Goal: Task Accomplishment & Management: Complete application form

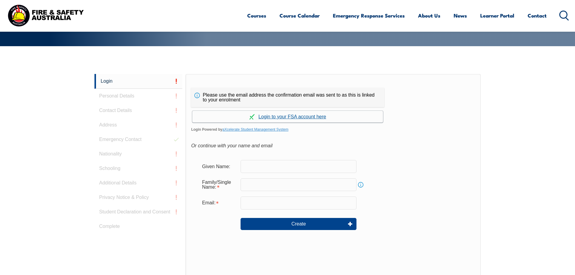
click at [313, 116] on link "Continue with aXcelerate" at bounding box center [287, 117] width 191 height 12
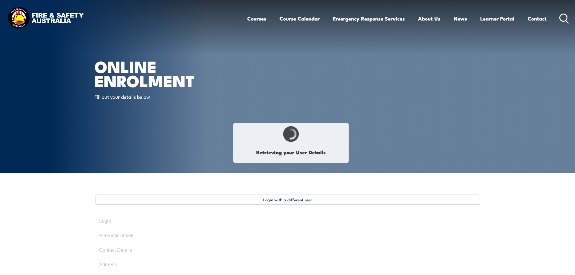
type input "[PERSON_NAME]"
type input "Keen"
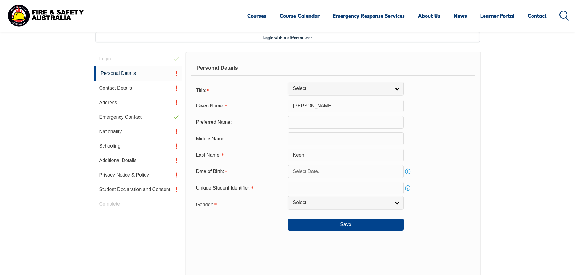
scroll to position [165, 0]
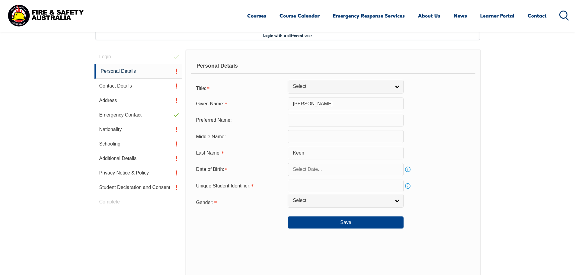
click at [361, 148] on input "Keen" at bounding box center [346, 153] width 116 height 13
click at [408, 169] on link "Info" at bounding box center [408, 169] width 8 height 8
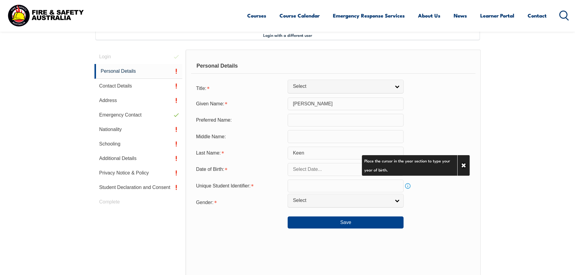
click at [303, 173] on input "text" at bounding box center [346, 169] width 116 height 13
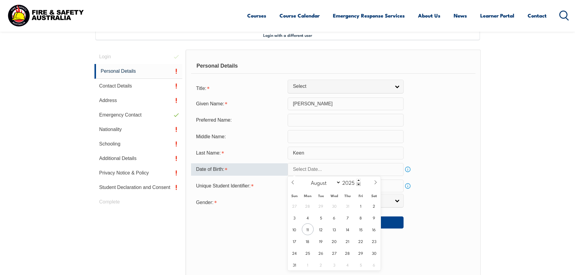
click at [408, 170] on link "Info" at bounding box center [408, 169] width 8 height 8
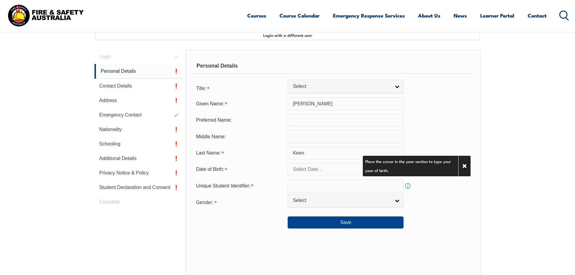
click at [408, 170] on link "Info" at bounding box center [408, 169] width 8 height 8
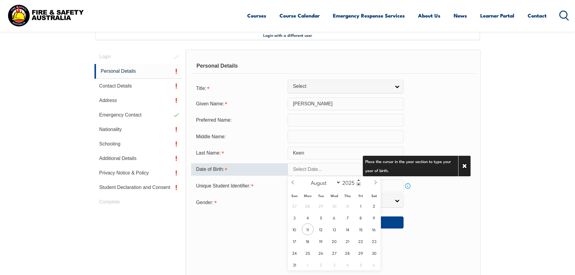
click at [348, 171] on input "text" at bounding box center [346, 169] width 116 height 13
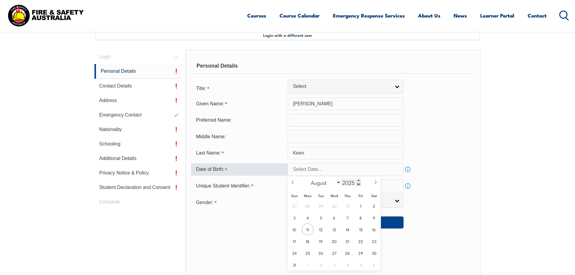
click at [358, 185] on span at bounding box center [359, 184] width 4 height 4
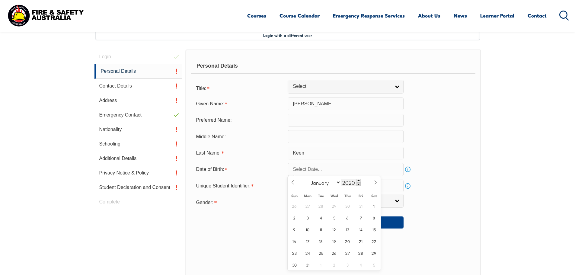
click at [358, 185] on span at bounding box center [359, 184] width 4 height 4
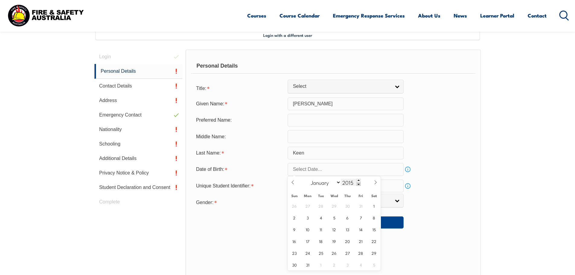
click at [358, 185] on span at bounding box center [359, 184] width 4 height 4
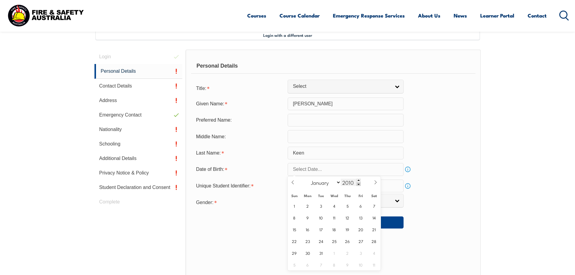
click at [358, 185] on span at bounding box center [359, 184] width 4 height 4
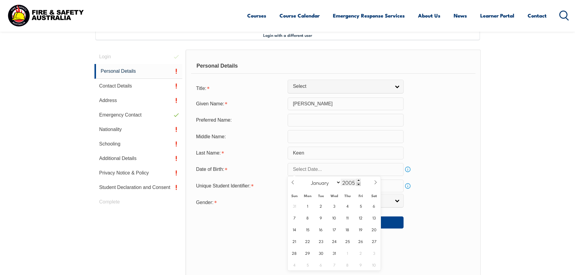
click at [358, 185] on span at bounding box center [359, 184] width 4 height 4
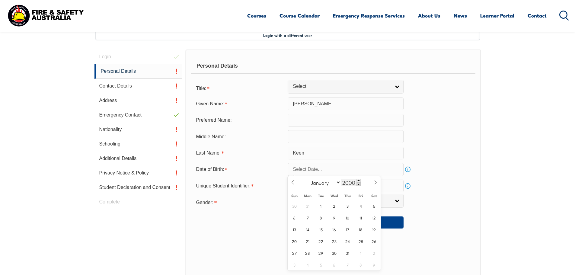
click at [358, 185] on span at bounding box center [359, 184] width 4 height 4
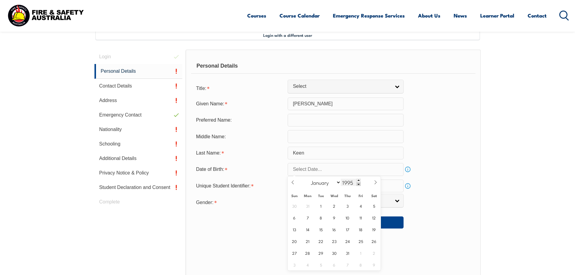
click at [358, 185] on span at bounding box center [359, 184] width 4 height 4
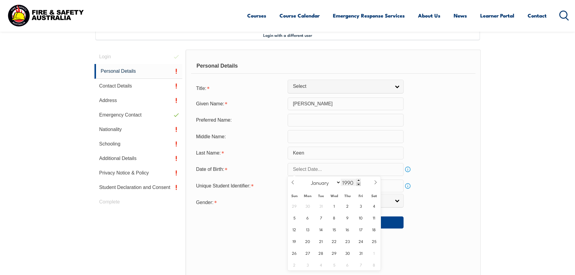
click at [358, 185] on span at bounding box center [359, 184] width 4 height 4
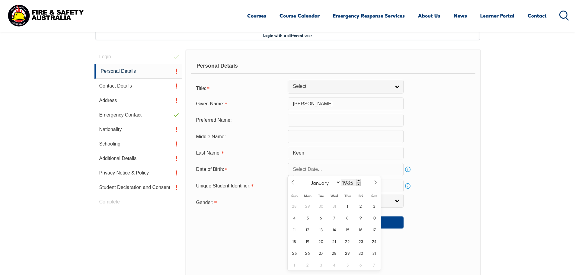
click at [358, 185] on span at bounding box center [359, 184] width 4 height 4
type input "1982"
click at [295, 183] on span at bounding box center [293, 184] width 10 height 16
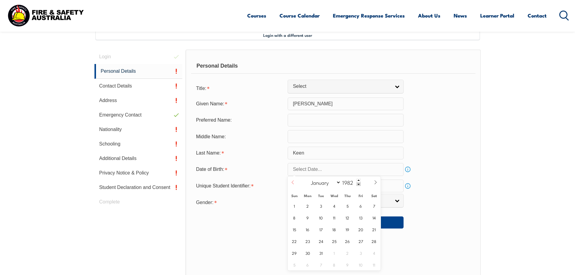
select select "6"
click at [374, 216] on span "10" at bounding box center [375, 218] width 12 height 12
type input "[DATE]"
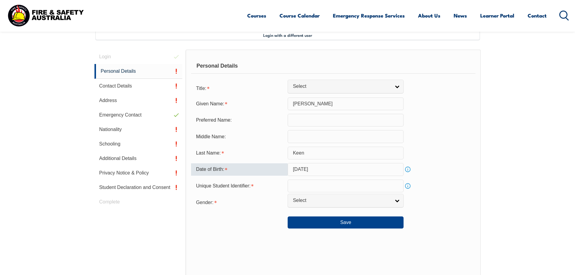
click at [331, 189] on input "text" at bounding box center [346, 186] width 116 height 13
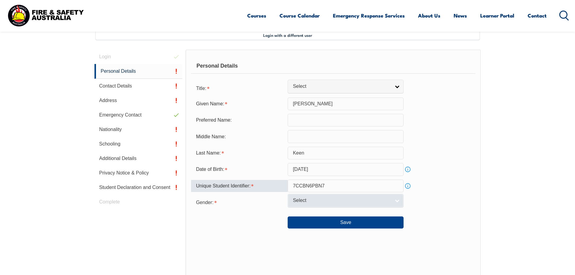
type input "7CCBN6PBN7"
click at [398, 203] on link "Select" at bounding box center [346, 201] width 116 height 14
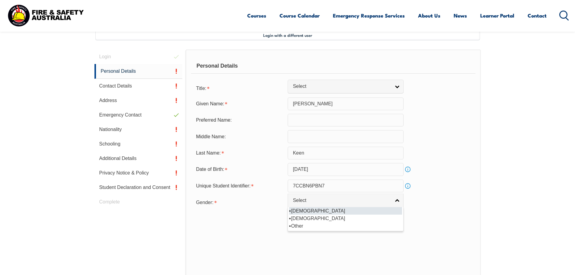
click at [334, 213] on li "[DEMOGRAPHIC_DATA]" at bounding box center [345, 211] width 113 height 8
select select "M"
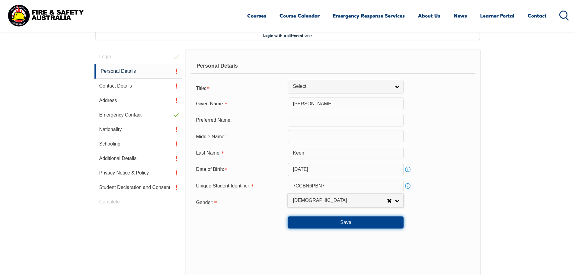
click at [359, 223] on button "Save" at bounding box center [346, 223] width 116 height 12
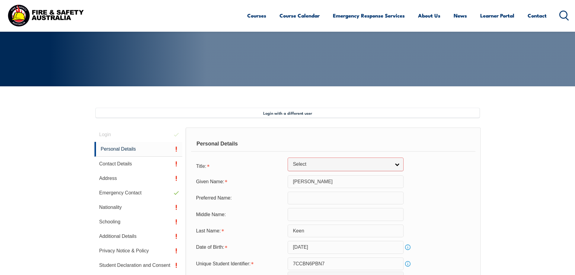
scroll to position [123, 0]
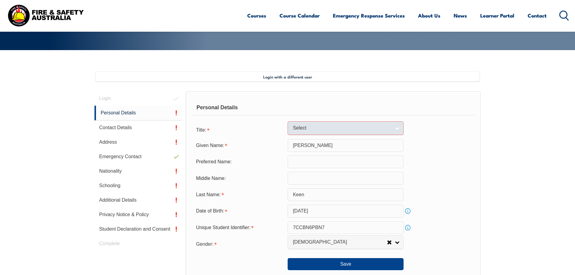
click at [396, 130] on link "Select" at bounding box center [346, 128] width 116 height 14
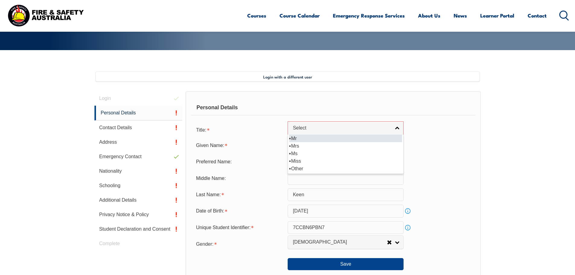
click at [326, 139] on li "Mr" at bounding box center [345, 139] width 113 height 8
select select "Mr"
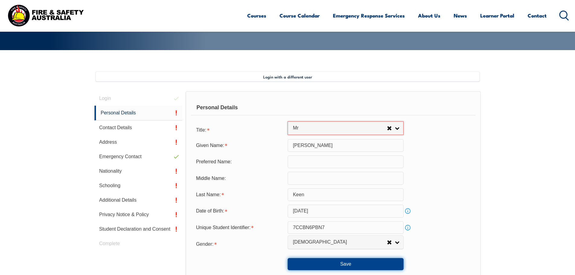
click at [348, 264] on button "Save" at bounding box center [346, 264] width 116 height 12
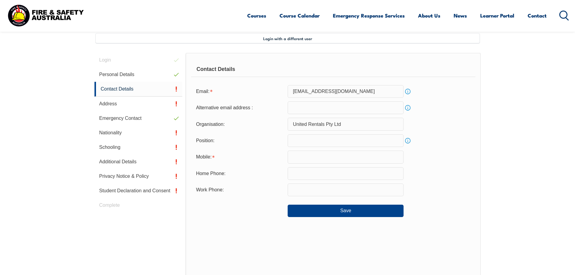
scroll to position [165, 0]
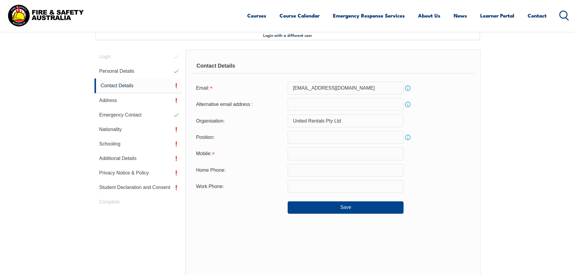
click at [317, 153] on input "text" at bounding box center [346, 153] width 116 height 13
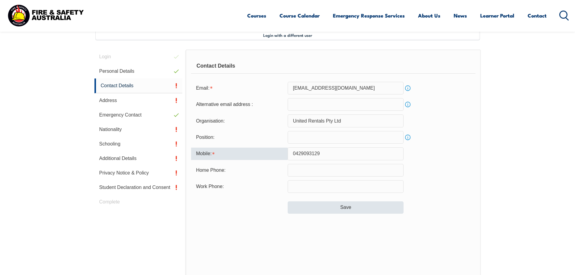
type input "0429093129"
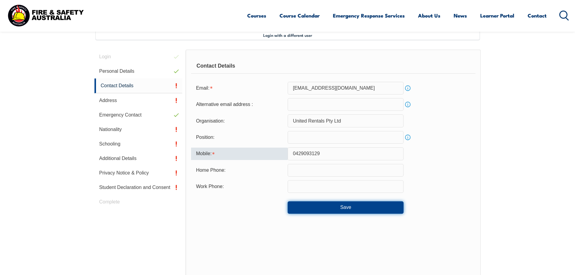
click at [362, 204] on button "Save" at bounding box center [346, 207] width 116 height 12
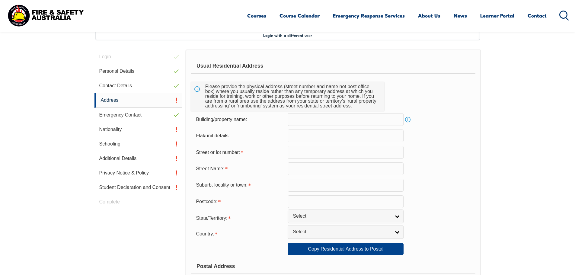
click at [291, 150] on input "text" at bounding box center [346, 152] width 116 height 13
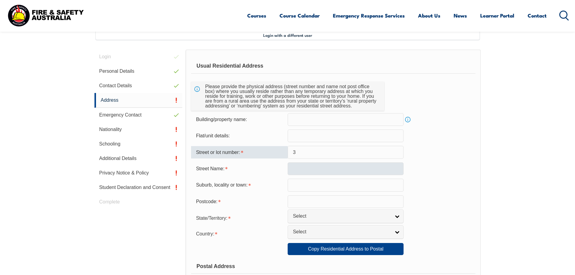
type input "3"
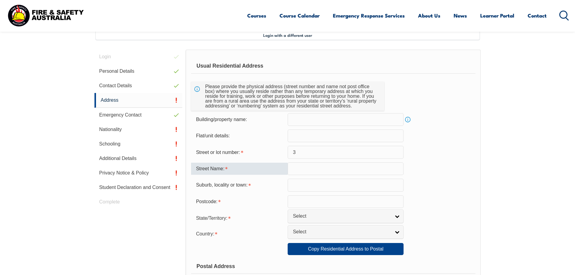
click at [304, 171] on input "text" at bounding box center [346, 169] width 116 height 13
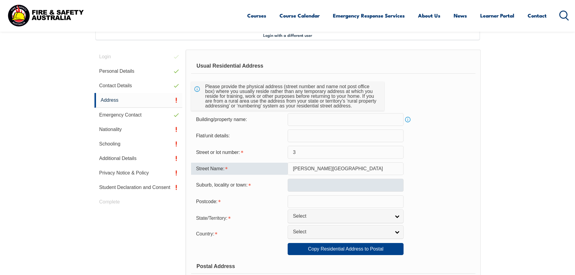
type input "[PERSON_NAME][GEOGRAPHIC_DATA]"
click at [318, 186] on input "text" at bounding box center [346, 185] width 116 height 13
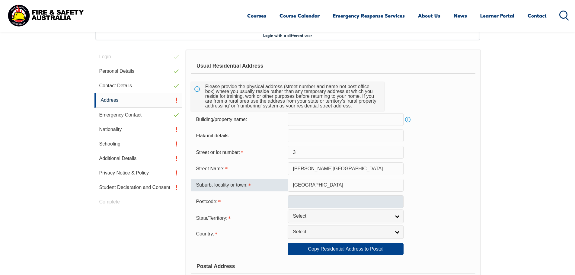
type input "[GEOGRAPHIC_DATA]"
click at [325, 203] on input "text" at bounding box center [346, 201] width 116 height 13
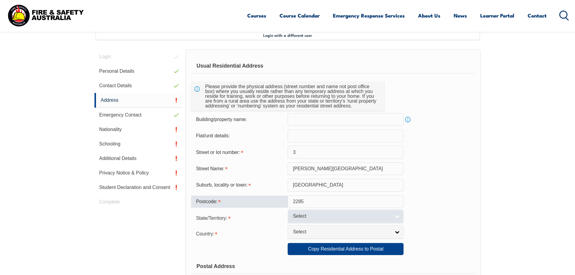
type input "2285"
click at [393, 216] on link "Select" at bounding box center [346, 217] width 116 height 14
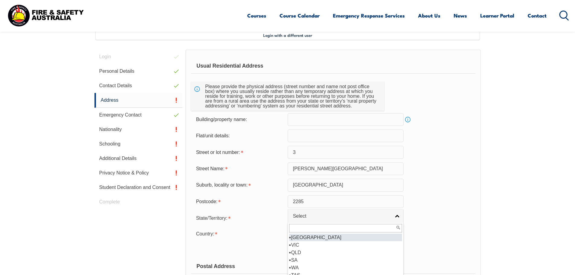
click at [355, 239] on li "[GEOGRAPHIC_DATA]" at bounding box center [345, 238] width 113 height 8
select select "[GEOGRAPHIC_DATA]"
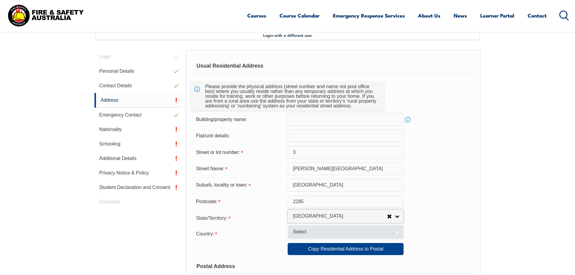
click at [395, 233] on link "Select" at bounding box center [346, 232] width 116 height 14
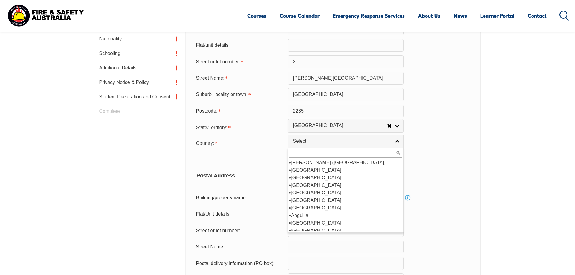
scroll to position [91, 0]
click at [337, 172] on li "[GEOGRAPHIC_DATA]" at bounding box center [345, 170] width 113 height 8
select select "1101"
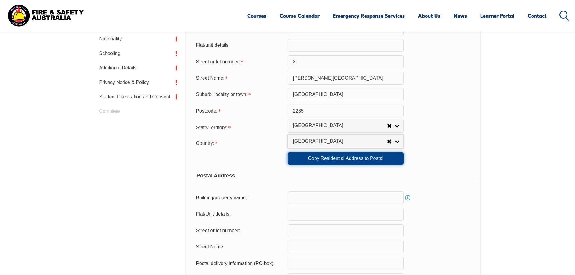
click at [334, 163] on link "Copy Residential Address to Postal" at bounding box center [346, 159] width 116 height 12
type input "3"
type input "[PERSON_NAME][GEOGRAPHIC_DATA]"
type input "[GEOGRAPHIC_DATA]"
select select "[GEOGRAPHIC_DATA]"
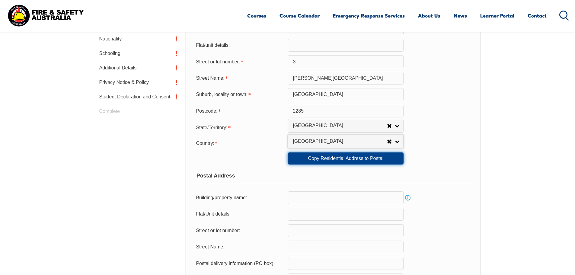
type input "2285"
select select "1101"
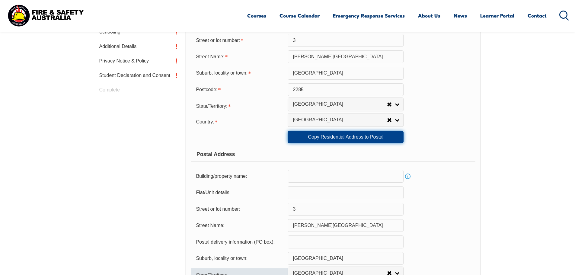
scroll to position [255, 0]
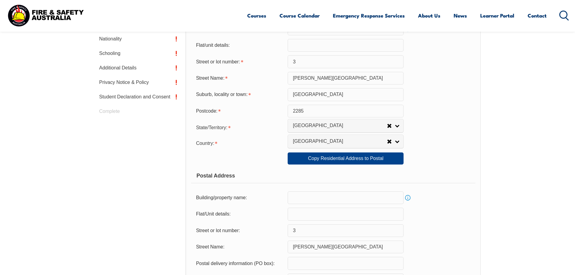
click at [303, 62] on input "3" at bounding box center [346, 61] width 116 height 13
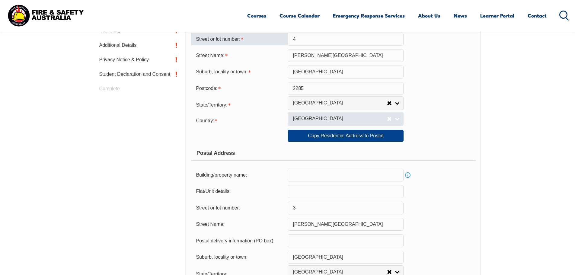
scroll to position [346, 0]
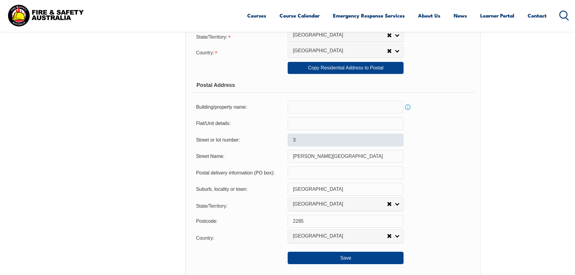
type input "4"
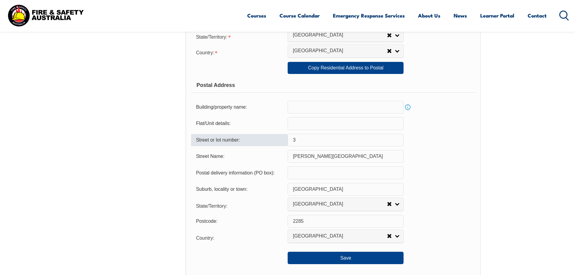
click at [297, 141] on input "3" at bounding box center [346, 140] width 116 height 13
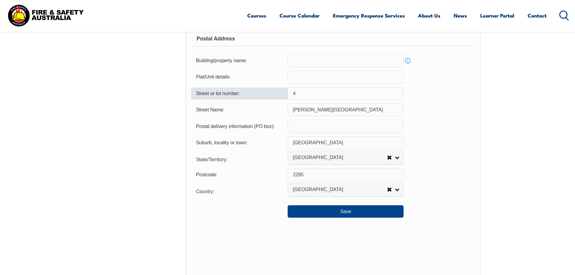
scroll to position [406, 0]
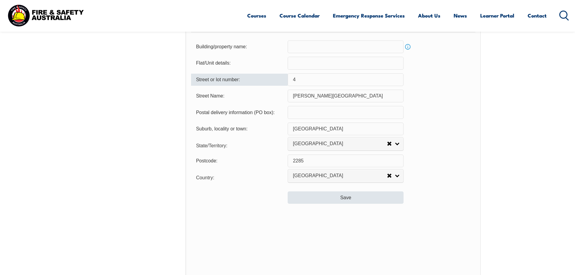
type input "4"
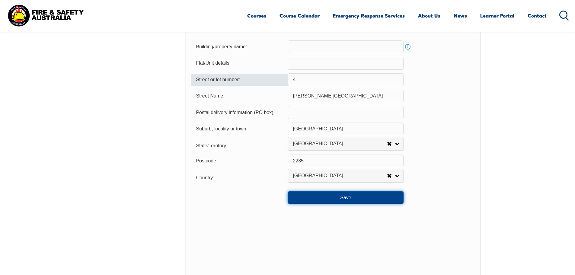
click at [343, 198] on button "Save" at bounding box center [346, 198] width 116 height 12
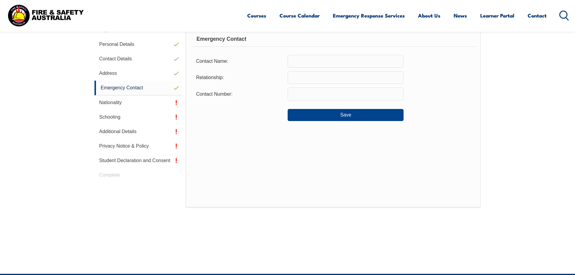
scroll to position [165, 0]
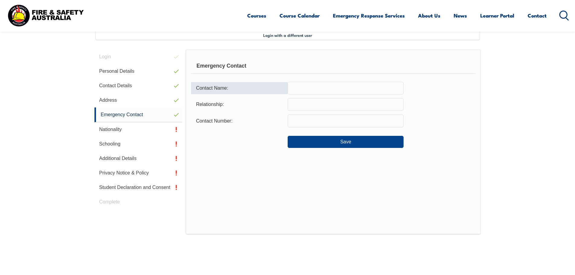
click at [292, 91] on input "text" at bounding box center [346, 88] width 116 height 13
type input "b"
click at [321, 90] on input "[PERSON_NAME]" at bounding box center [346, 88] width 116 height 13
type input "[PERSON_NAME]"
click at [323, 102] on input "text" at bounding box center [346, 104] width 116 height 13
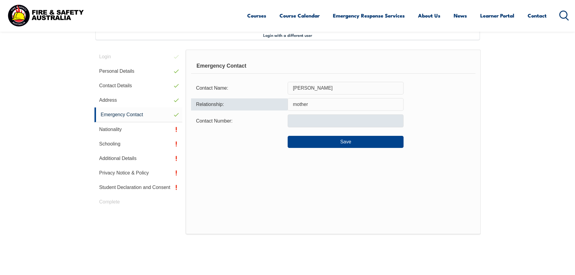
type input "mother"
click at [310, 124] on input "text" at bounding box center [346, 120] width 116 height 13
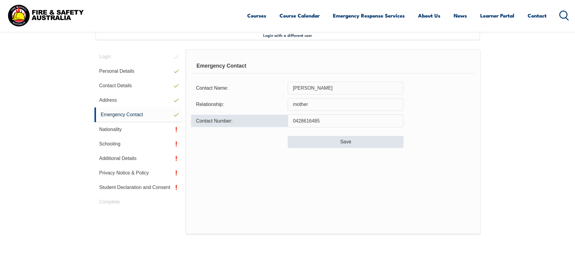
type input "0428616485"
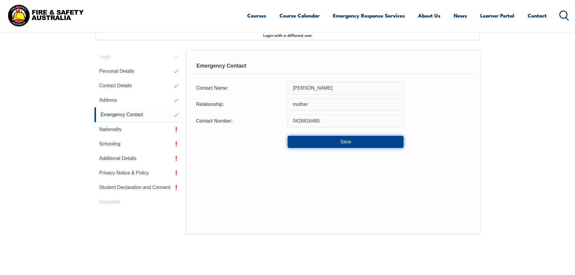
click at [345, 142] on button "Save" at bounding box center [346, 142] width 116 height 12
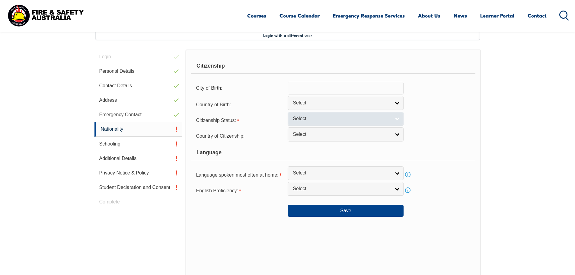
click at [395, 119] on link "Select" at bounding box center [346, 119] width 116 height 14
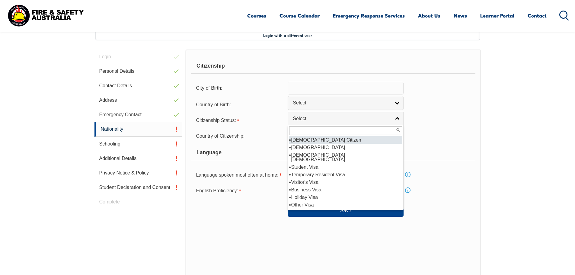
click at [360, 140] on li "[DEMOGRAPHIC_DATA] Citizen" at bounding box center [345, 140] width 113 height 8
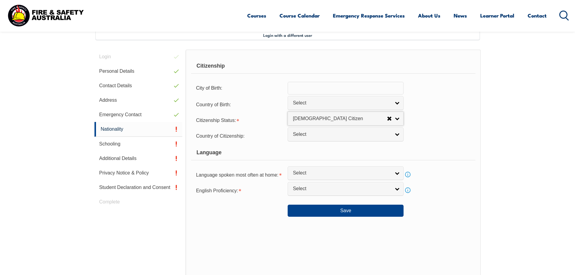
select select "1"
click at [394, 172] on link "Select" at bounding box center [346, 173] width 116 height 14
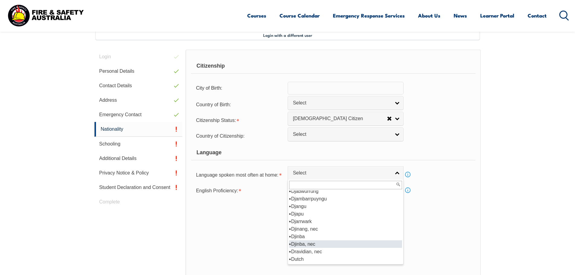
scroll to position [695, 0]
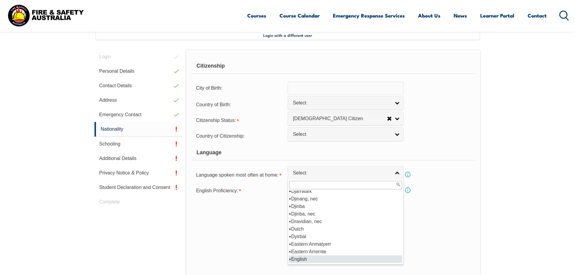
click at [332, 258] on li "English" at bounding box center [345, 260] width 113 height 8
select select "1201"
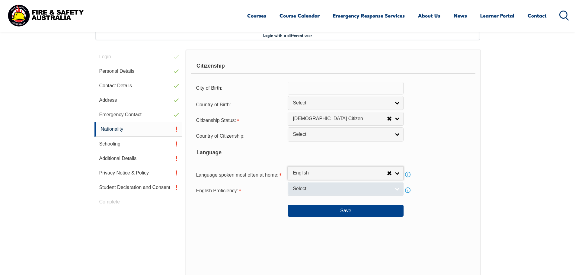
click at [393, 187] on link "Select" at bounding box center [346, 189] width 116 height 14
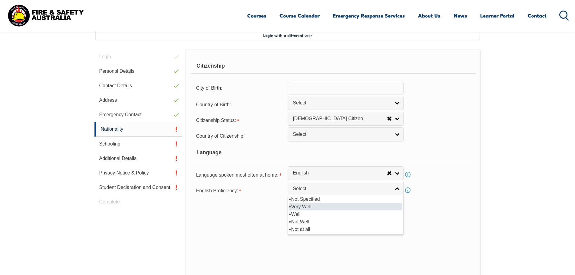
click at [311, 205] on li "Very Well" at bounding box center [345, 207] width 113 height 8
select select "1"
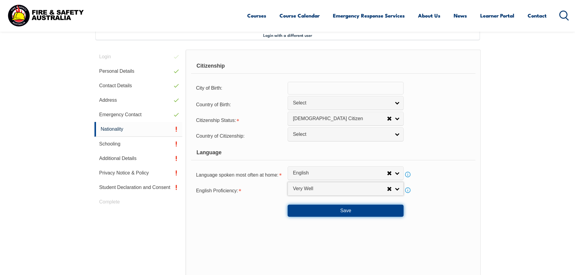
click at [321, 214] on button "Save" at bounding box center [346, 211] width 116 height 12
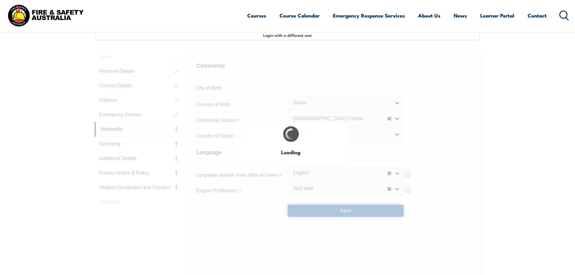
scroll to position [0, 0]
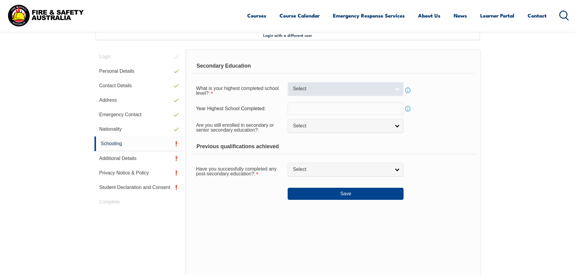
click at [395, 91] on link "Select" at bounding box center [346, 89] width 116 height 14
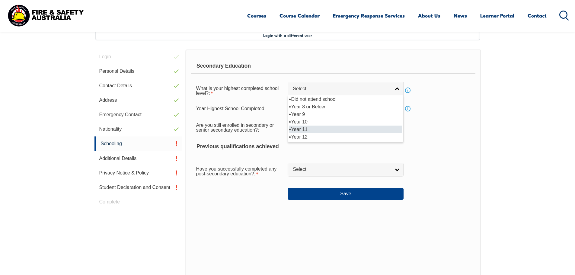
click at [340, 128] on li "Year 11" at bounding box center [345, 130] width 113 height 8
select select "11"
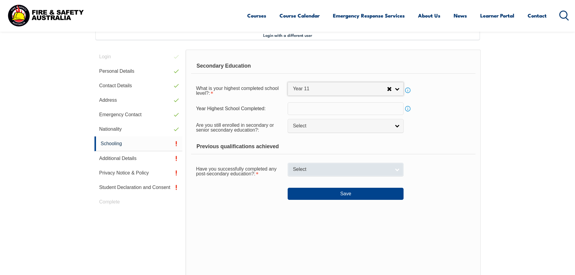
click at [367, 168] on span "Select" at bounding box center [342, 169] width 98 height 6
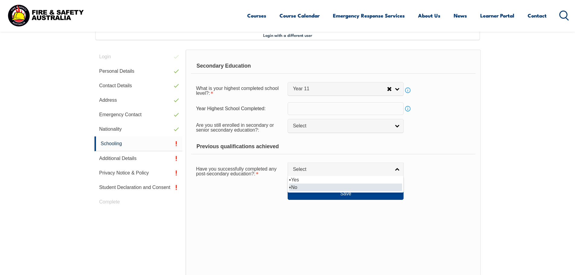
click at [357, 186] on li "No" at bounding box center [345, 188] width 113 height 8
select select "false"
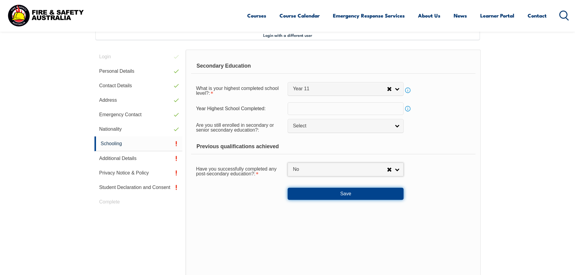
click at [357, 195] on button "Save" at bounding box center [346, 194] width 116 height 12
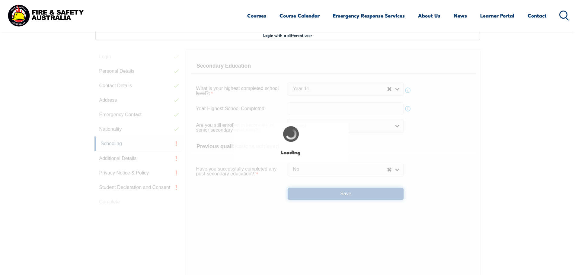
select select
select select "false"
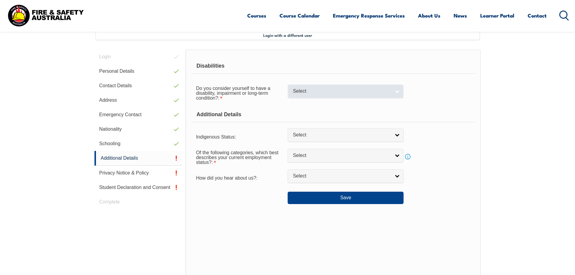
click at [397, 93] on link "Select" at bounding box center [346, 92] width 116 height 14
click at [300, 102] on li "No" at bounding box center [345, 102] width 113 height 8
select select "false"
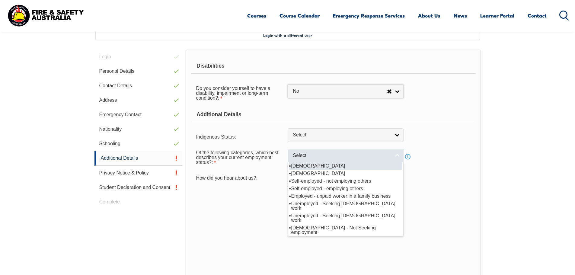
click at [401, 158] on link "Select" at bounding box center [346, 156] width 116 height 14
click at [338, 167] on li "[DEMOGRAPHIC_DATA]" at bounding box center [345, 166] width 113 height 8
select select "1"
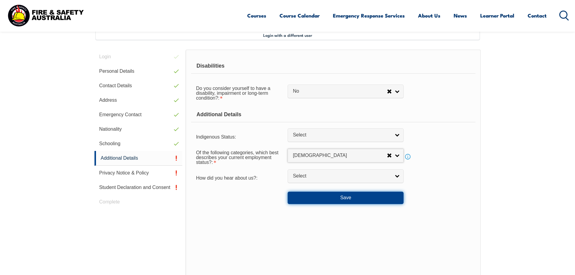
click at [334, 200] on button "Save" at bounding box center [346, 198] width 116 height 12
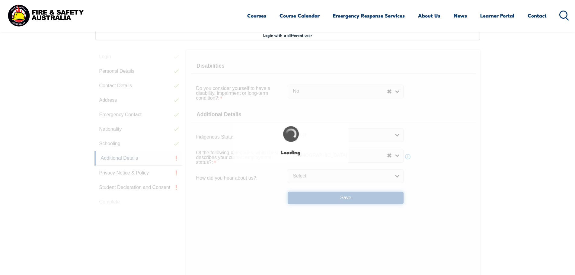
select select "false"
select select
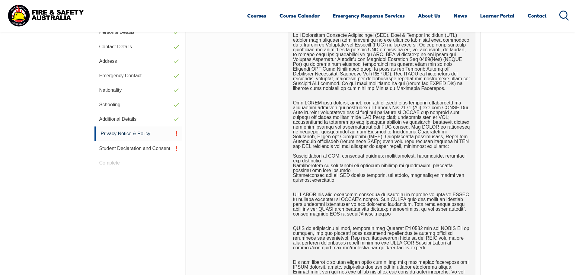
scroll to position [346, 0]
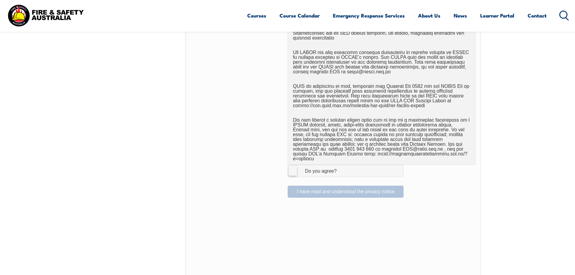
click at [294, 171] on span "I Agree Do you agree?" at bounding box center [314, 170] width 53 height 11
click at [342, 171] on input "I Agree Do you agree?" at bounding box center [347, 170] width 10 height 11
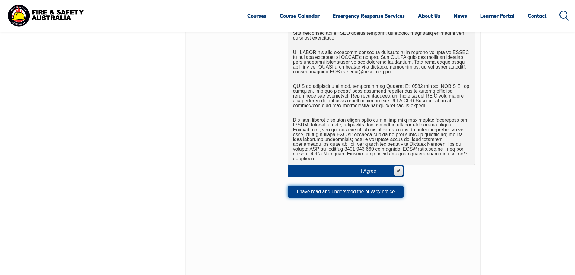
click at [332, 189] on button "I have read and understood the privacy notice" at bounding box center [346, 192] width 116 height 12
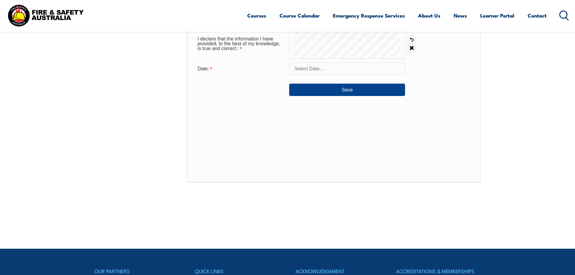
scroll to position [225, 0]
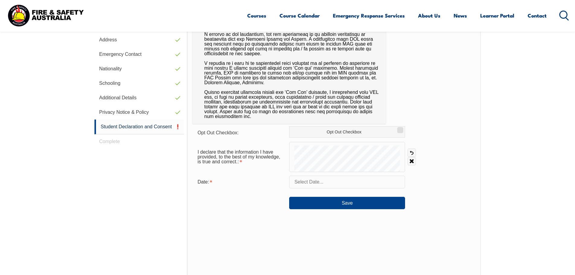
click at [286, 172] on form "Opt Out Checkbox: Opt Out Checkbox I declare that the information I have provid…" at bounding box center [334, 167] width 283 height 83
click at [311, 183] on input "text" at bounding box center [347, 182] width 116 height 13
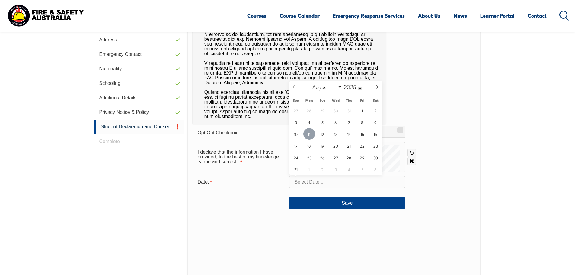
click at [312, 136] on span "11" at bounding box center [310, 134] width 12 height 12
type input "[DATE]"
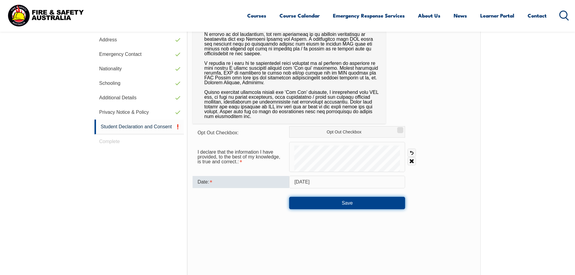
click at [345, 203] on button "Save" at bounding box center [347, 203] width 116 height 12
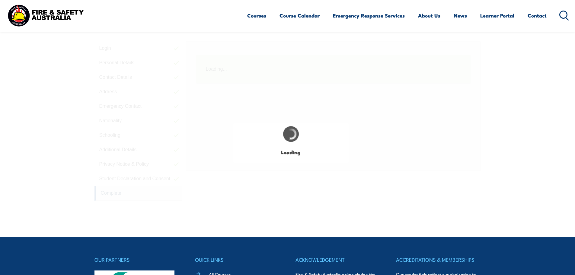
scroll to position [165, 0]
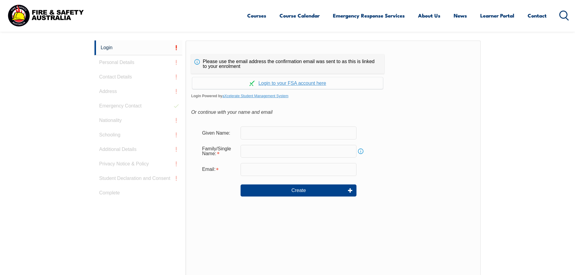
scroll to position [161, 0]
click at [268, 83] on link "Continue with aXcelerate" at bounding box center [287, 83] width 191 height 12
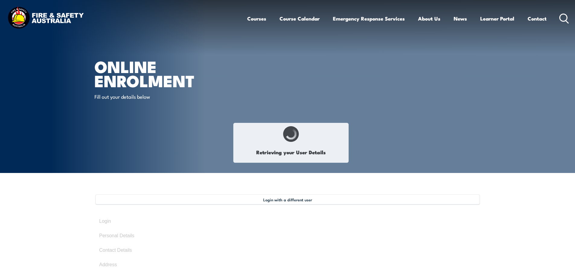
select select "Mr"
type input "[PERSON_NAME]"
type input "Keen"
type input "[DATE]"
type input "7CCBN6PBN7"
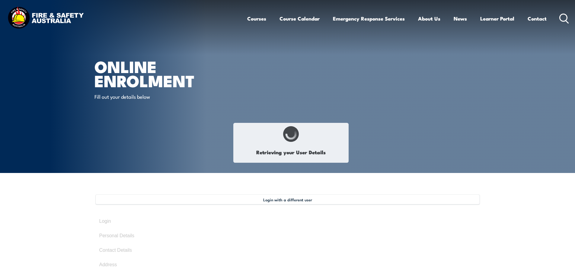
select select "M"
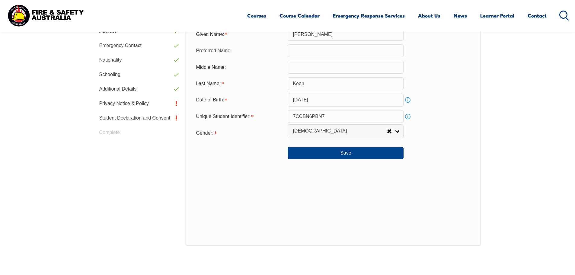
scroll to position [255, 0]
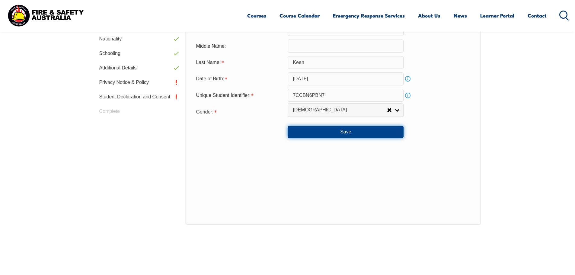
click at [316, 134] on button "Save" at bounding box center [346, 132] width 116 height 12
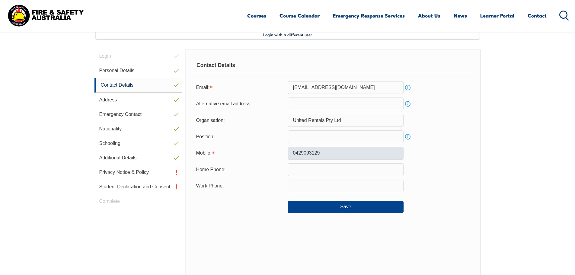
scroll to position [165, 0]
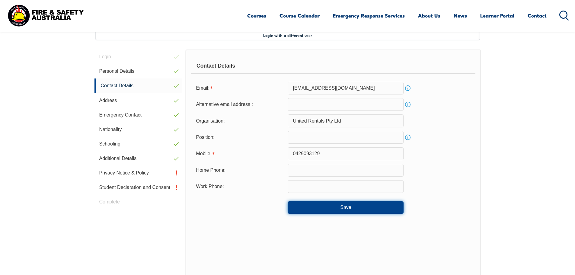
click at [311, 211] on button "Save" at bounding box center [346, 207] width 116 height 12
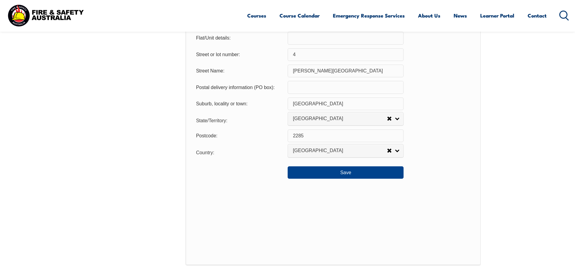
scroll to position [437, 0]
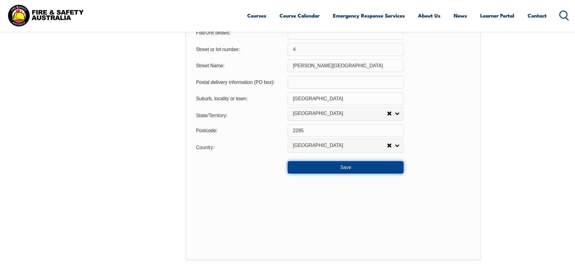
click at [327, 171] on button "Save" at bounding box center [346, 167] width 116 height 12
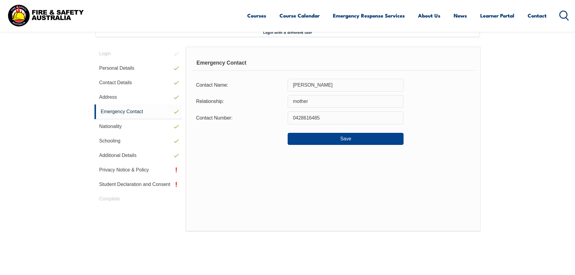
scroll to position [165, 0]
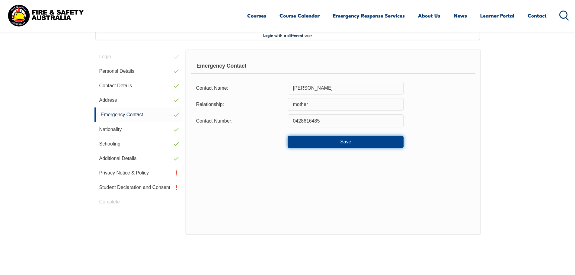
click at [311, 143] on button "Save" at bounding box center [346, 142] width 116 height 12
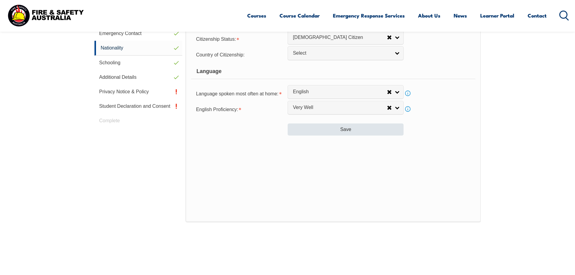
scroll to position [255, 0]
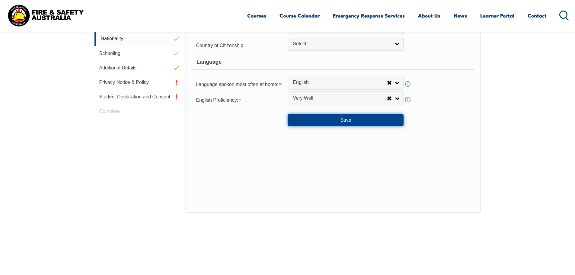
click at [354, 124] on button "Save" at bounding box center [346, 120] width 116 height 12
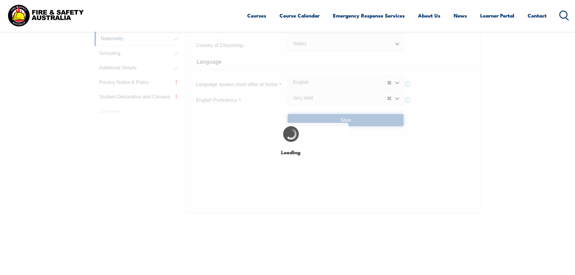
select select "false"
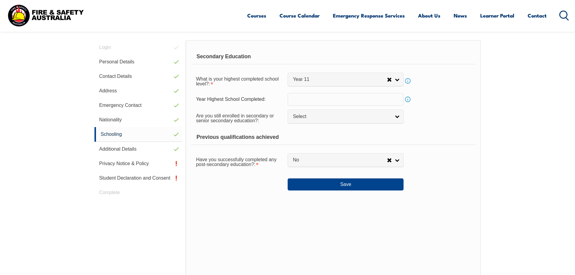
scroll to position [165, 0]
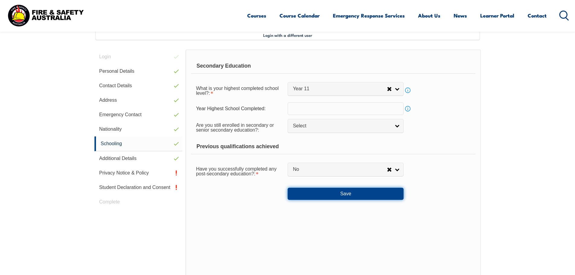
click at [321, 195] on button "Save" at bounding box center [346, 194] width 116 height 12
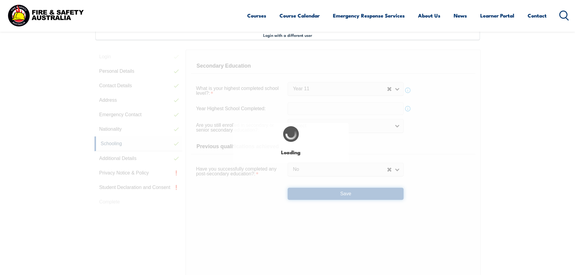
select select "false"
select select
select select "false"
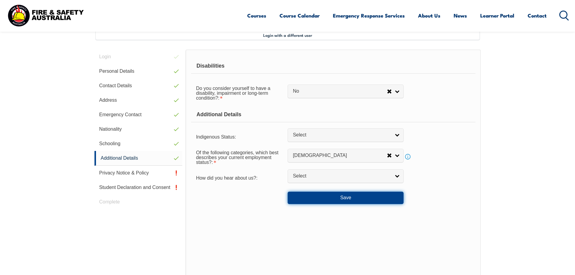
click at [318, 198] on button "Save" at bounding box center [346, 198] width 116 height 12
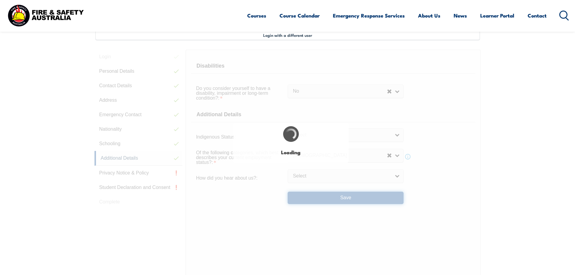
select select "false"
select select
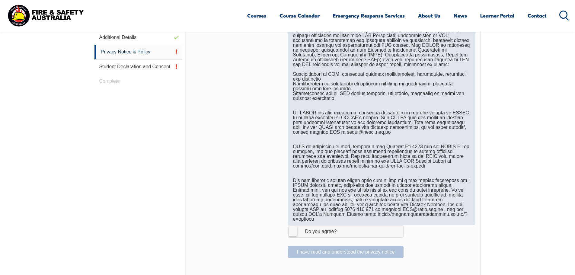
scroll to position [346, 0]
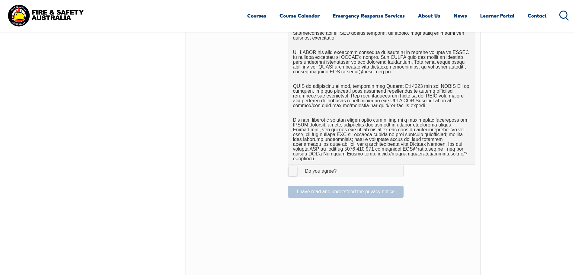
click at [294, 165] on label "I Agree Do you agree?" at bounding box center [346, 171] width 116 height 12
click at [342, 165] on input "I Agree Do you agree?" at bounding box center [347, 170] width 10 height 11
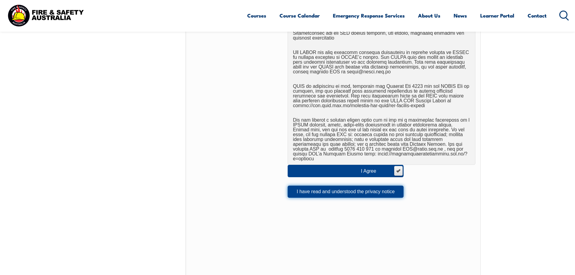
click at [328, 190] on button "I have read and understood the privacy notice" at bounding box center [346, 192] width 116 height 12
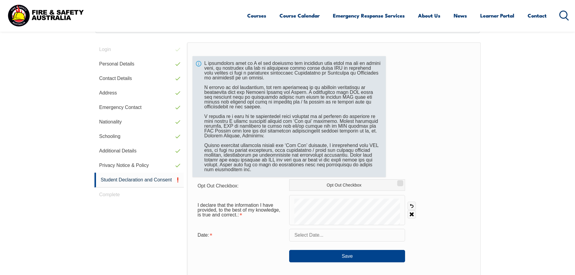
scroll to position [165, 0]
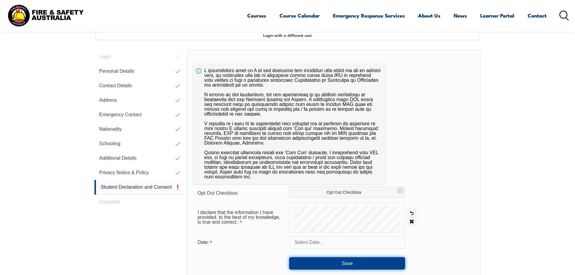
click at [342, 260] on button "Save" at bounding box center [347, 263] width 116 height 12
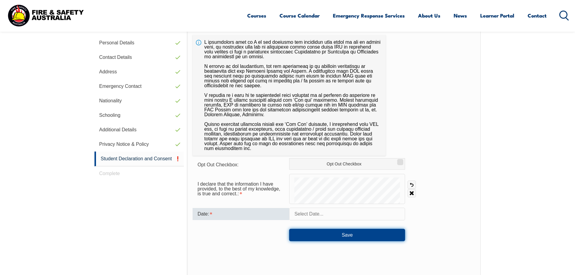
scroll to position [211, 0]
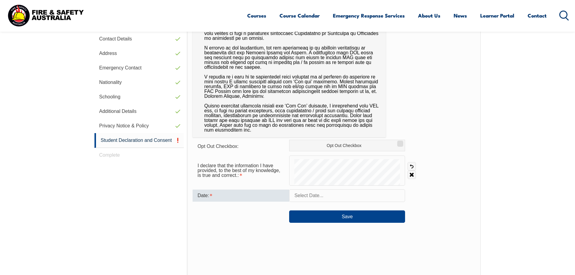
click at [303, 198] on input "text" at bounding box center [347, 195] width 116 height 13
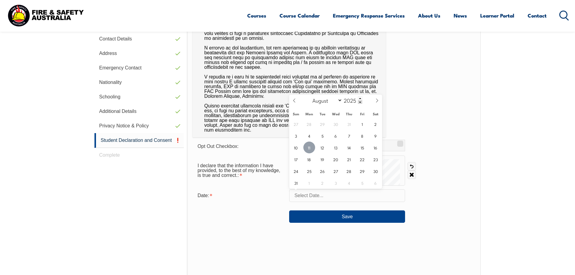
click at [310, 150] on span "11" at bounding box center [310, 148] width 12 height 12
type input "[DATE]"
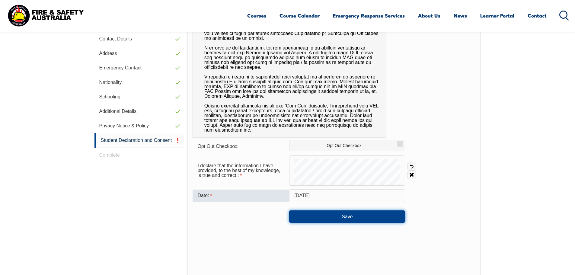
click at [329, 216] on button "Save" at bounding box center [347, 217] width 116 height 12
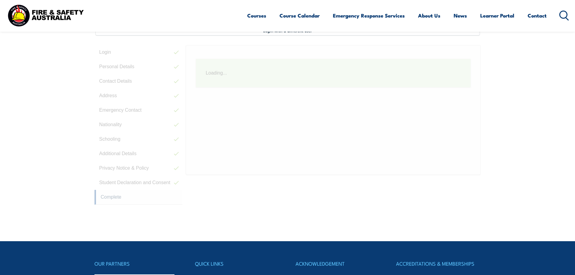
scroll to position [165, 0]
